Goal: Find specific page/section: Find specific page/section

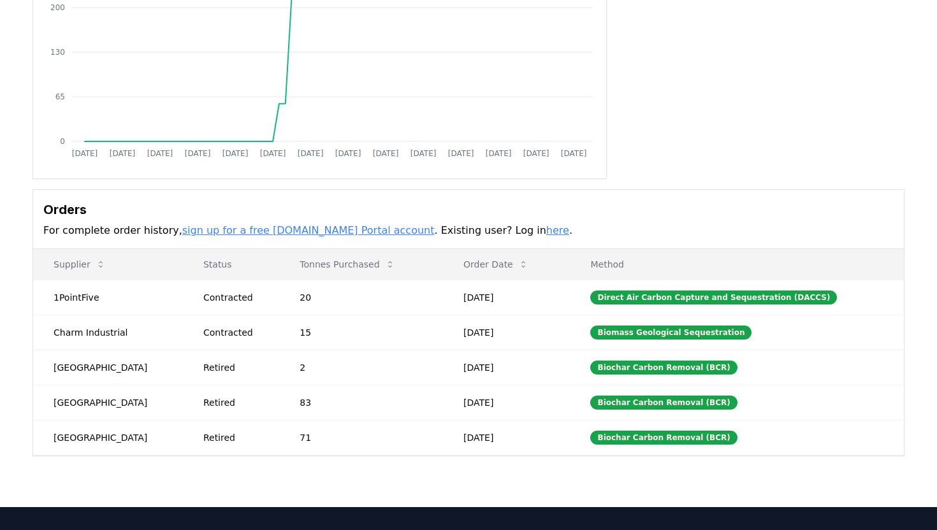
scroll to position [229, 0]
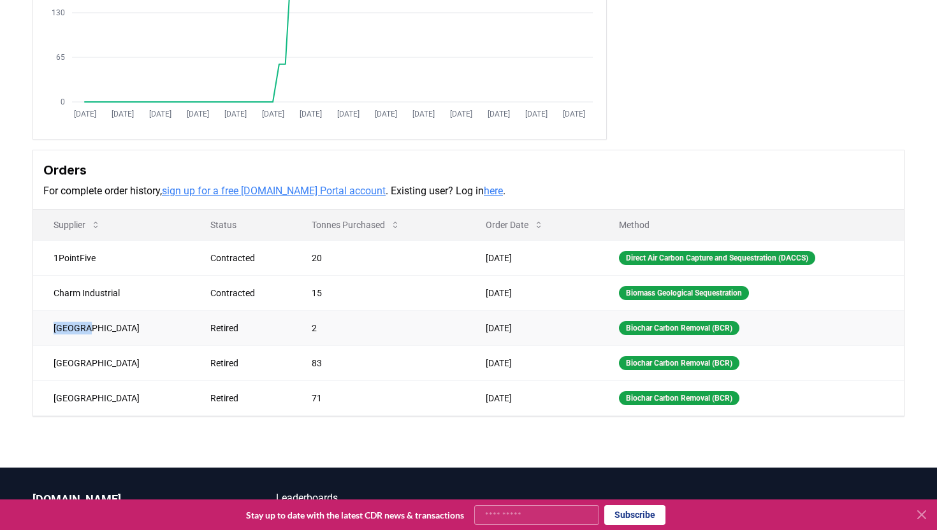
drag, startPoint x: 89, startPoint y: 328, endPoint x: 54, endPoint y: 326, distance: 35.1
click at [54, 326] on td "[GEOGRAPHIC_DATA]" at bounding box center [111, 327] width 157 height 35
copy td "[GEOGRAPHIC_DATA]"
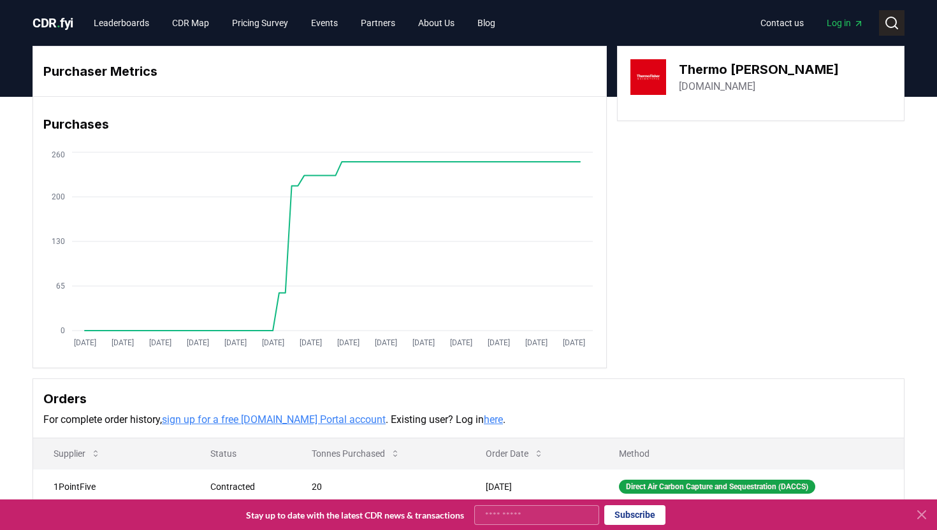
click at [887, 20] on circle at bounding box center [891, 22] width 10 height 10
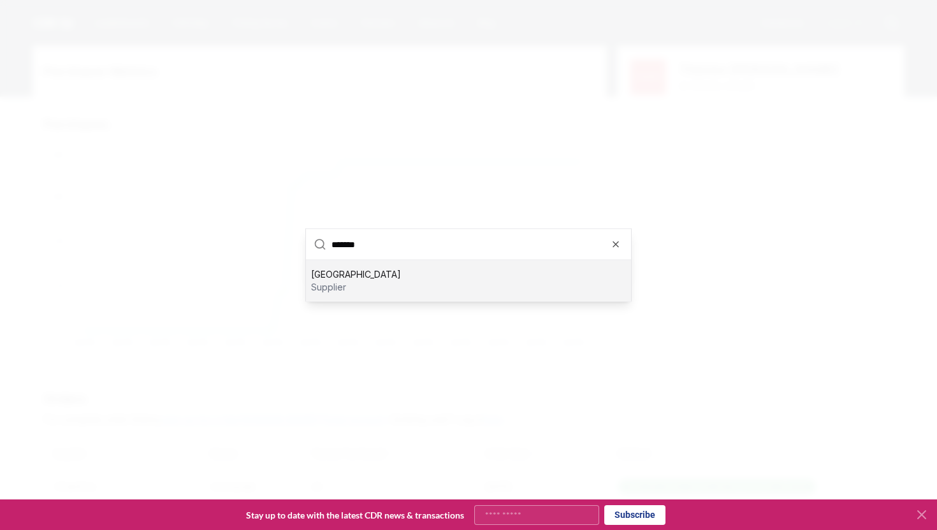
type input "*******"
click at [417, 289] on div "Nordgau supplier" at bounding box center [468, 281] width 325 height 41
